Goal: Check status: Check status

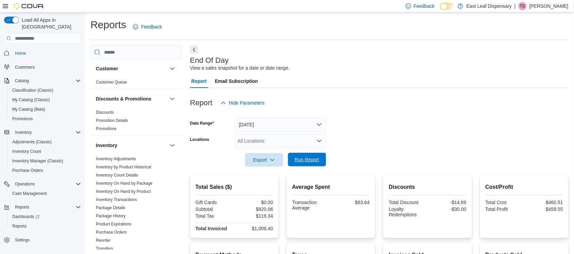
click at [295, 161] on span "Run Report" at bounding box center [307, 159] width 24 height 7
click at [281, 124] on button "[DATE]" at bounding box center [280, 125] width 91 height 14
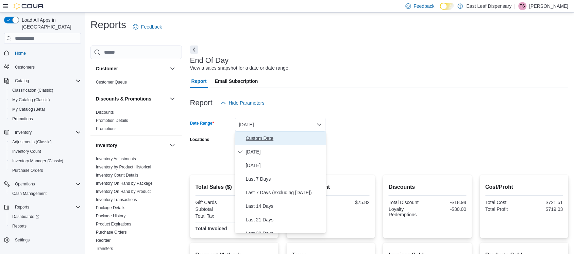
click at [271, 140] on span "Custom Date" at bounding box center [285, 138] width 78 height 8
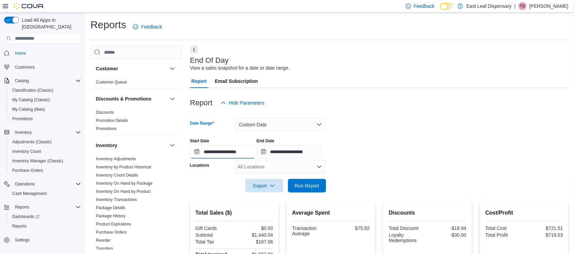
click at [195, 150] on input "**********" at bounding box center [222, 152] width 65 height 14
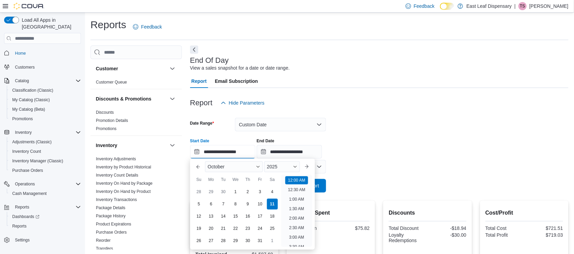
scroll to position [21, 0]
click at [196, 202] on div "5" at bounding box center [199, 205] width 12 height 12
type input "**********"
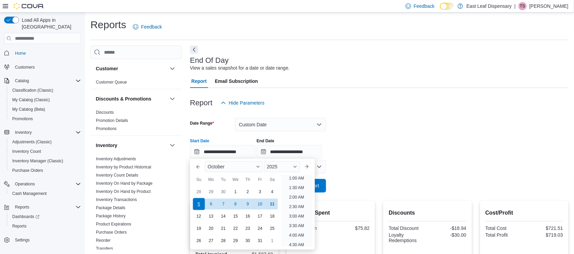
scroll to position [1, 0]
click at [359, 146] on div "**********" at bounding box center [379, 146] width 378 height 26
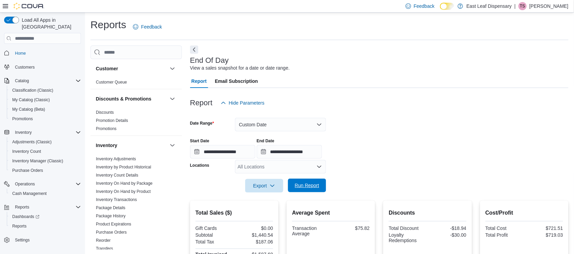
click at [303, 188] on span "Run Report" at bounding box center [307, 185] width 24 height 7
click at [276, 121] on button "Custom Date" at bounding box center [280, 125] width 91 height 14
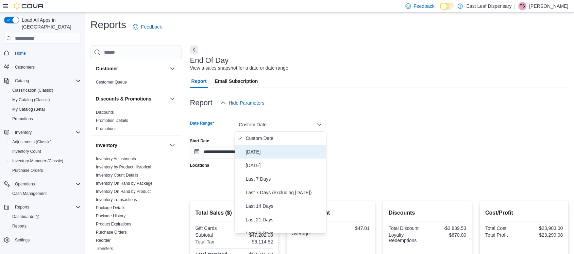
click at [250, 151] on span "[DATE]" at bounding box center [285, 152] width 78 height 8
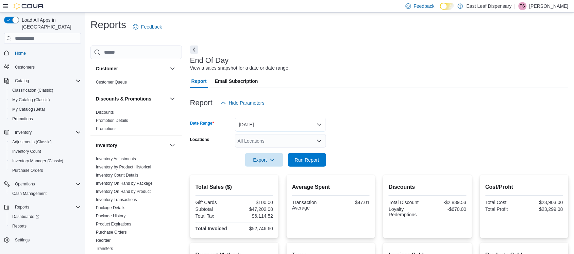
click at [252, 120] on button "[DATE]" at bounding box center [280, 125] width 91 height 14
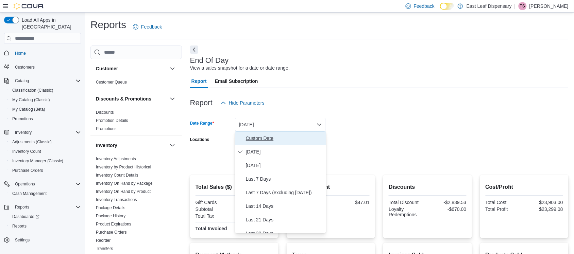
click at [255, 133] on button "Custom Date" at bounding box center [280, 139] width 91 height 14
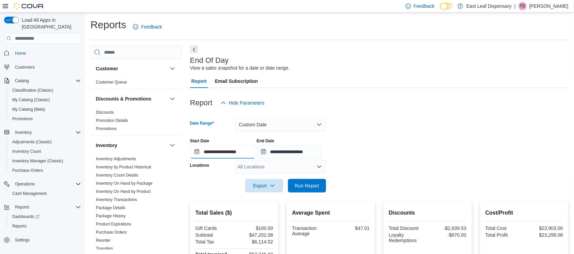
click at [196, 147] on input "**********" at bounding box center [222, 152] width 65 height 14
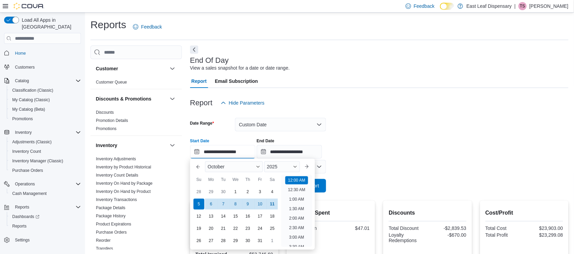
scroll to position [21, 0]
click at [225, 167] on span "October" at bounding box center [216, 166] width 17 height 5
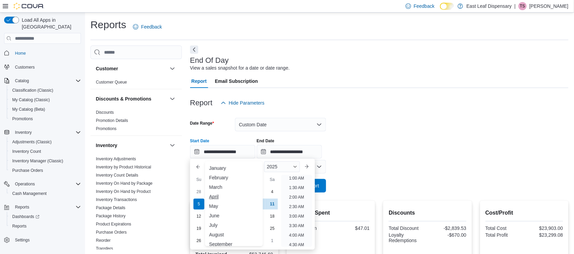
click at [223, 198] on div "April" at bounding box center [233, 197] width 55 height 8
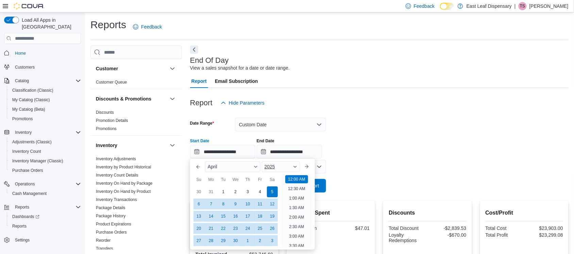
click at [275, 168] on span "2025" at bounding box center [270, 166] width 11 height 5
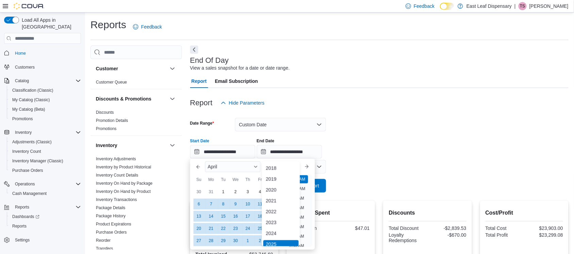
scroll to position [2, 0]
click at [277, 228] on div "2024" at bounding box center [281, 231] width 36 height 8
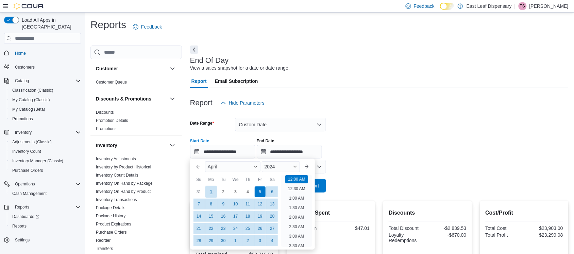
click at [214, 194] on div "1" at bounding box center [211, 192] width 12 height 12
type input "**********"
click at [365, 162] on form "**********" at bounding box center [379, 151] width 378 height 83
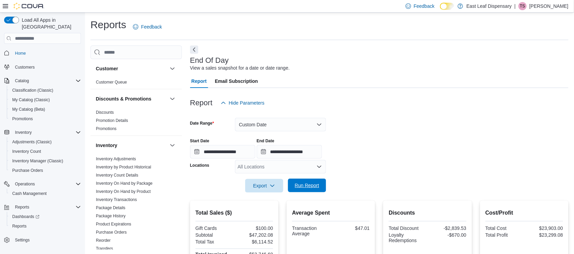
click at [318, 185] on span "Run Report" at bounding box center [307, 185] width 24 height 7
click at [254, 126] on button "Custom Date" at bounding box center [280, 125] width 91 height 14
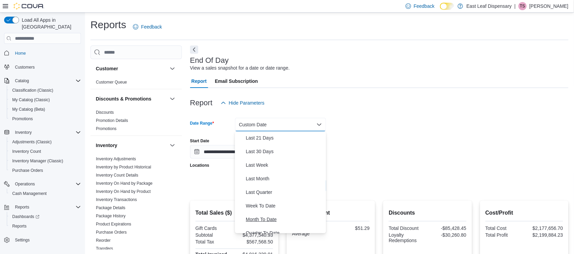
scroll to position [102, 0]
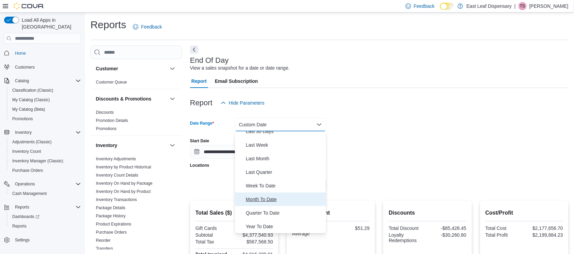
click at [261, 198] on span "Month To Date" at bounding box center [285, 199] width 78 height 8
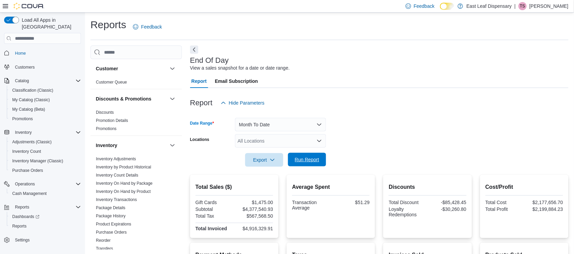
click at [301, 163] on span "Run Report" at bounding box center [307, 159] width 24 height 7
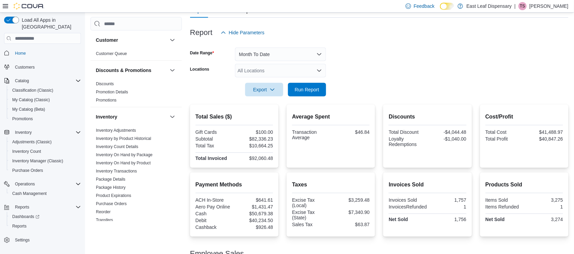
scroll to position [70, 0]
click at [302, 58] on button "Month To Date" at bounding box center [280, 55] width 91 height 14
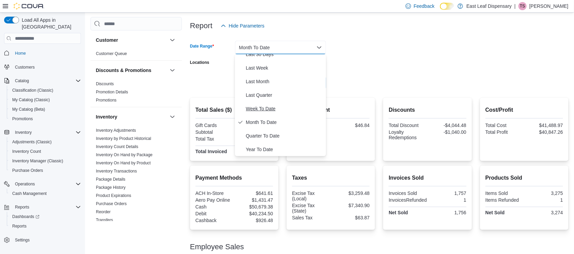
scroll to position [80, 0]
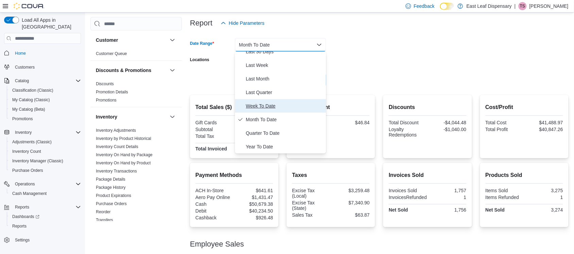
click at [265, 107] on span "Week To Date" at bounding box center [285, 106] width 78 height 8
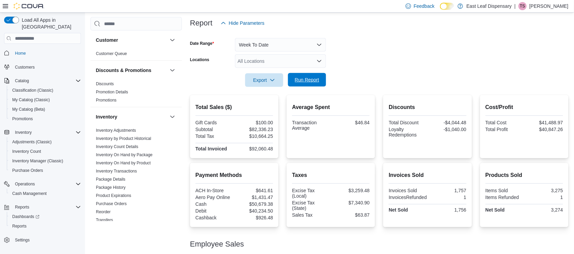
click at [303, 81] on span "Run Report" at bounding box center [307, 79] width 24 height 7
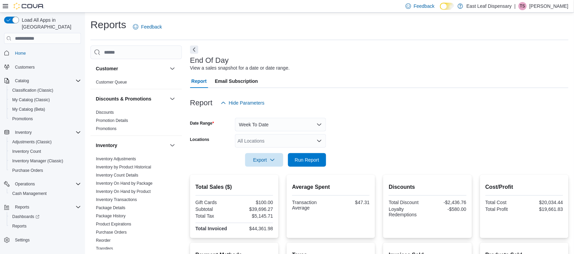
click at [285, 117] on div at bounding box center [379, 114] width 378 height 8
click at [284, 119] on button "Week To Date" at bounding box center [280, 125] width 91 height 14
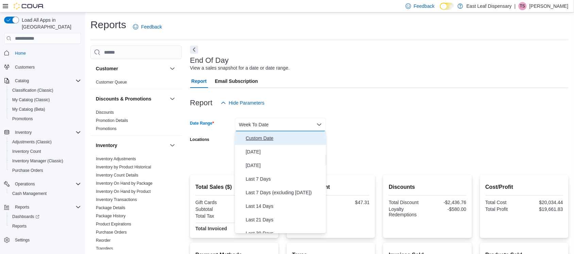
click at [255, 138] on span "Custom Date" at bounding box center [285, 138] width 78 height 8
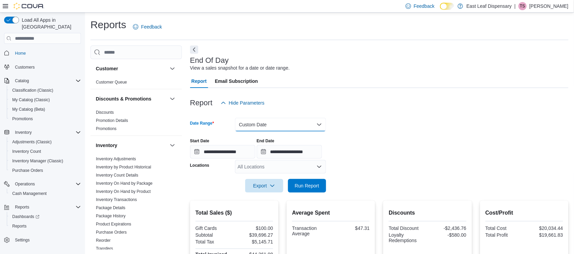
click at [263, 130] on button "Custom Date" at bounding box center [280, 125] width 91 height 14
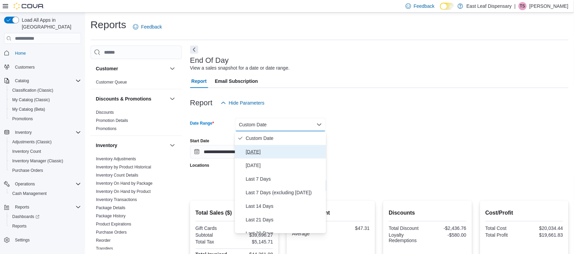
click at [251, 155] on span "[DATE]" at bounding box center [285, 152] width 78 height 8
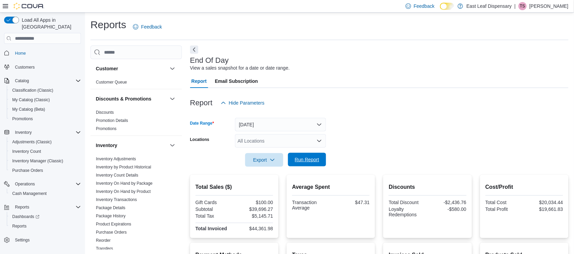
click at [300, 157] on span "Run Report" at bounding box center [307, 159] width 24 height 7
